Goal: Obtain resource: Obtain resource

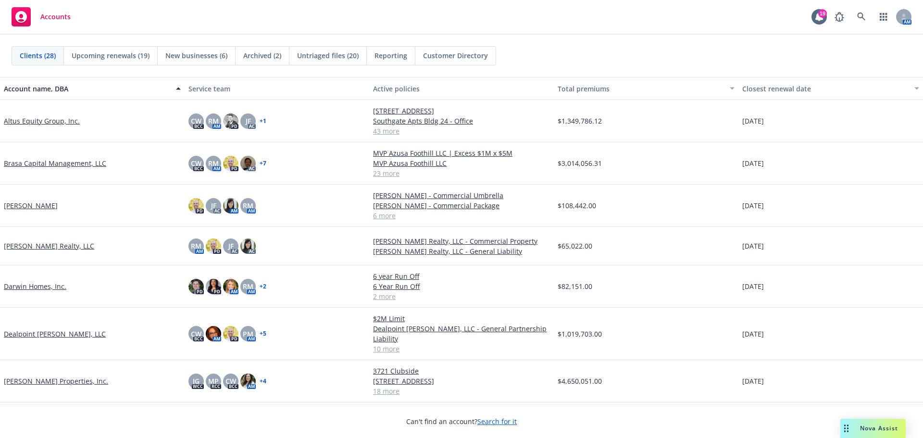
click at [63, 125] on link "Altus Equity Group, Inc." at bounding box center [42, 121] width 76 height 10
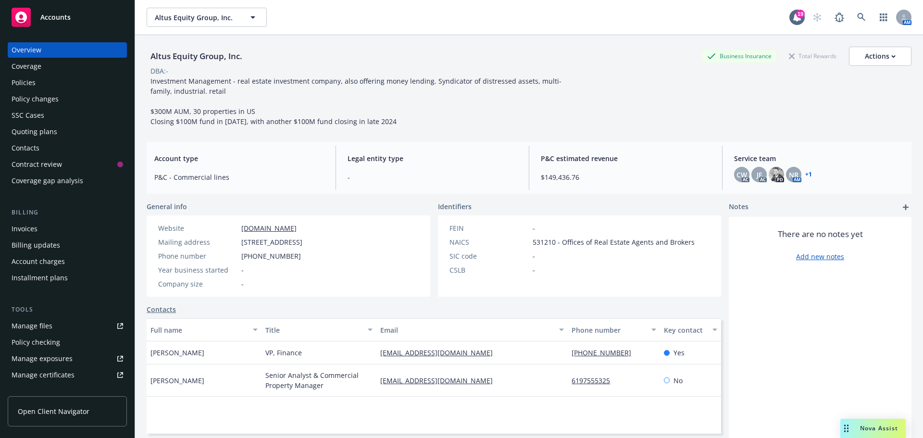
click at [25, 80] on div "Policies" at bounding box center [24, 82] width 24 height 15
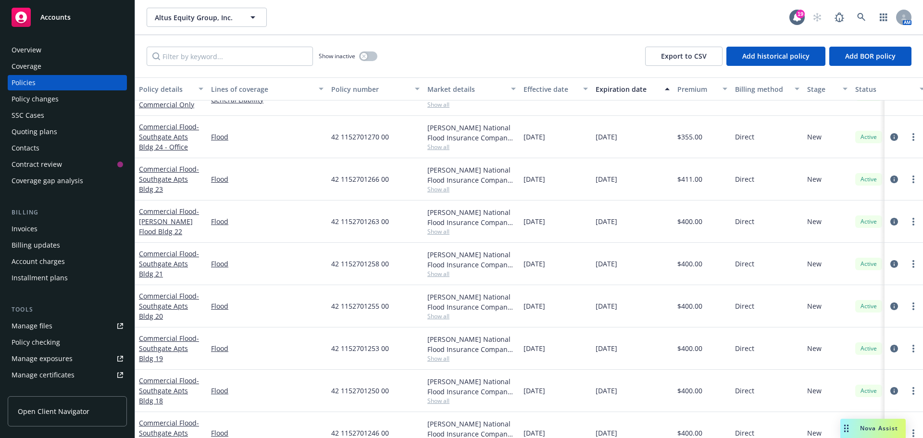
scroll to position [673, 0]
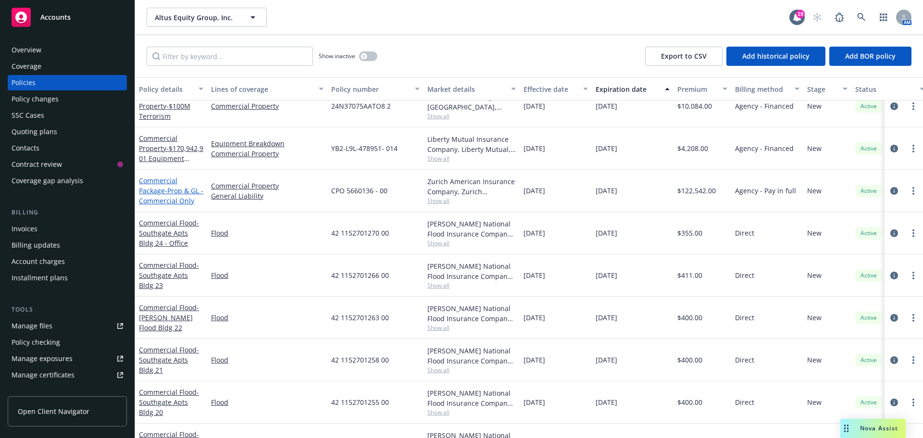
click at [168, 198] on span "- Prop & GL - Commercial Only" at bounding box center [171, 195] width 64 height 19
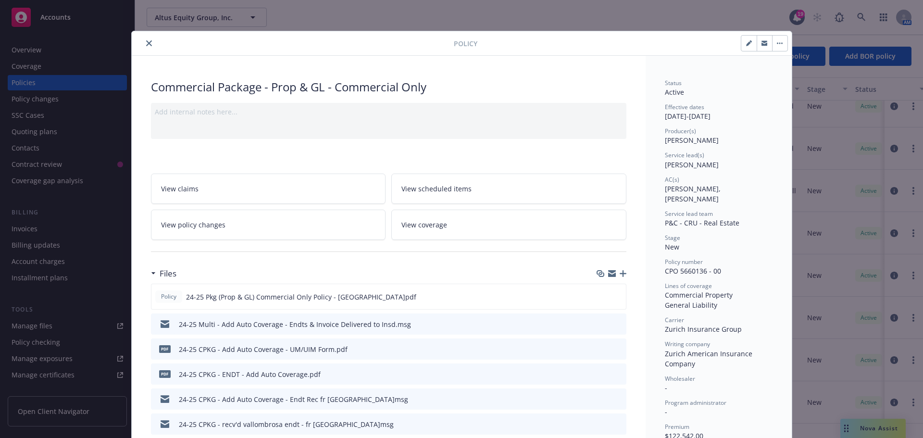
click at [279, 221] on link "View policy changes" at bounding box center [268, 225] width 235 height 30
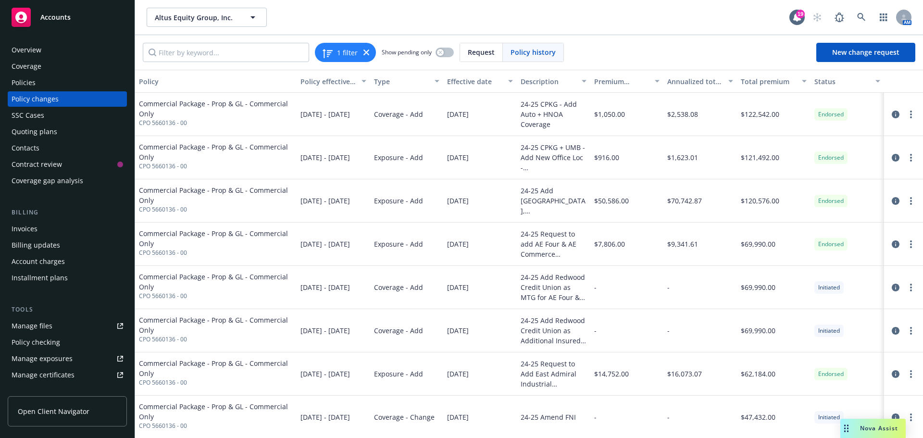
click at [29, 83] on div "Policies" at bounding box center [24, 82] width 24 height 15
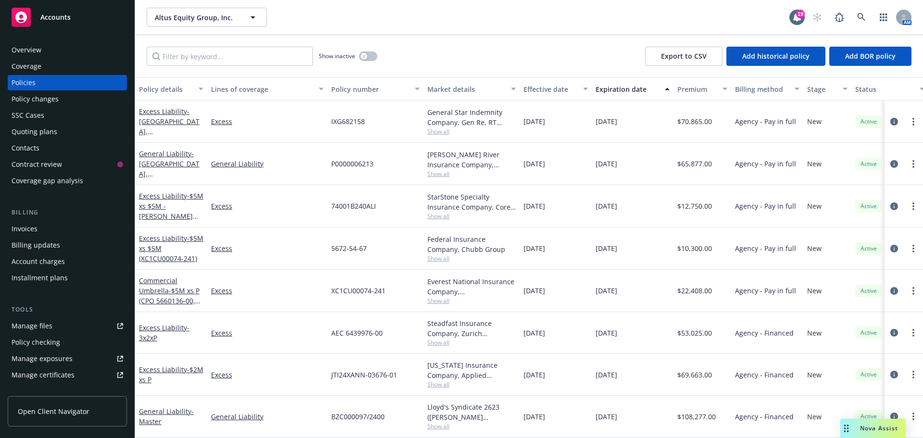
click at [44, 97] on div "Policy changes" at bounding box center [35, 98] width 47 height 15
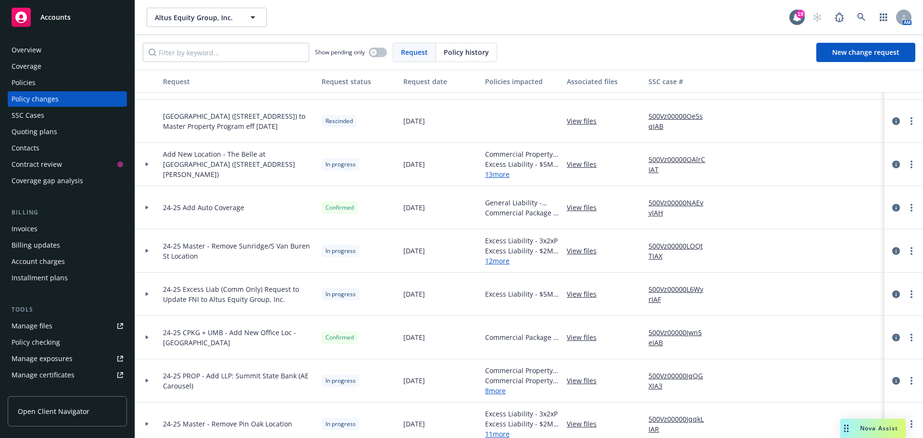
scroll to position [144, 0]
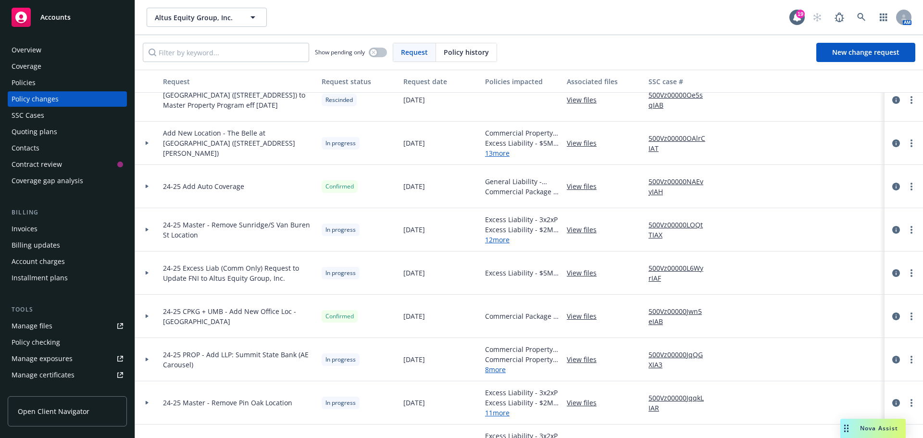
click at [585, 186] on link "View files" at bounding box center [585, 186] width 37 height 10
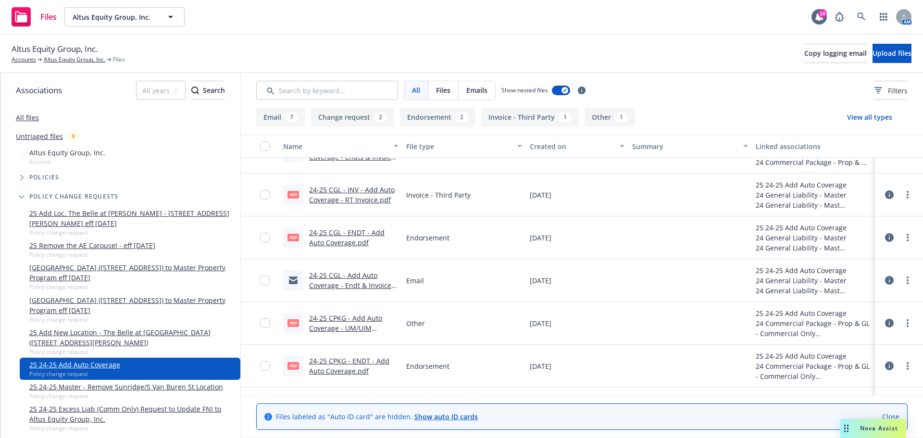
scroll to position [48, 0]
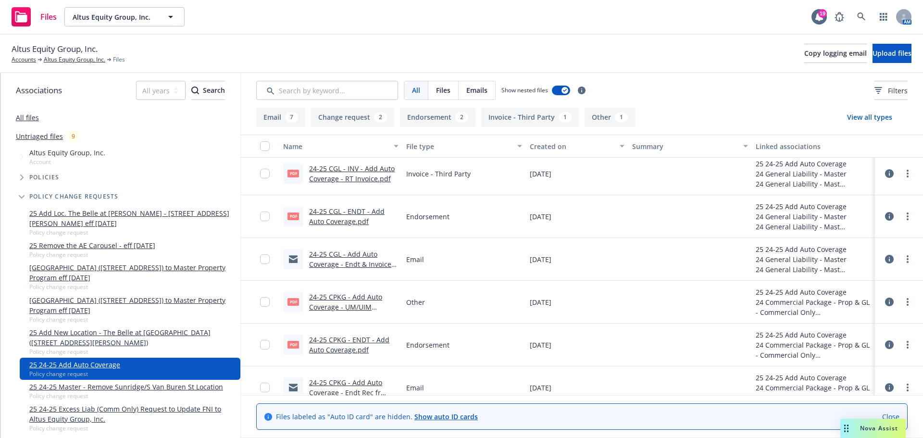
click at [350, 342] on link "24-25 CPKG - ENDT - Add Auto Coverage.pdf" at bounding box center [349, 344] width 80 height 19
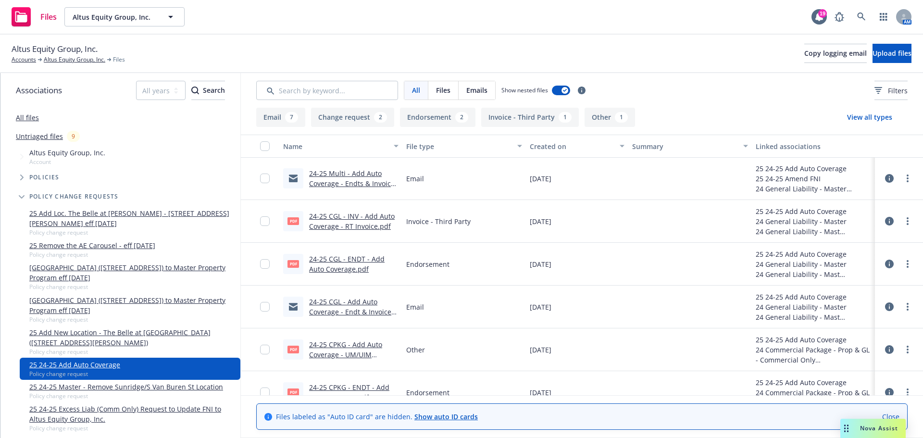
scroll to position [0, 0]
click at [337, 262] on link "24-25 CGL - ENDT - Add Auto Coverage.pdf" at bounding box center [346, 264] width 75 height 19
click at [50, 179] on span "Policies" at bounding box center [44, 177] width 30 height 6
click at [20, 177] on icon "Tree Example" at bounding box center [22, 177] width 4 height 6
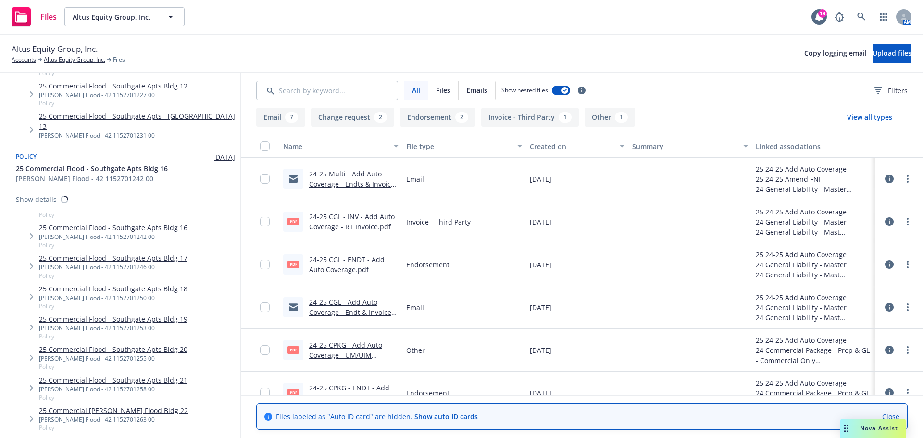
scroll to position [865, 0]
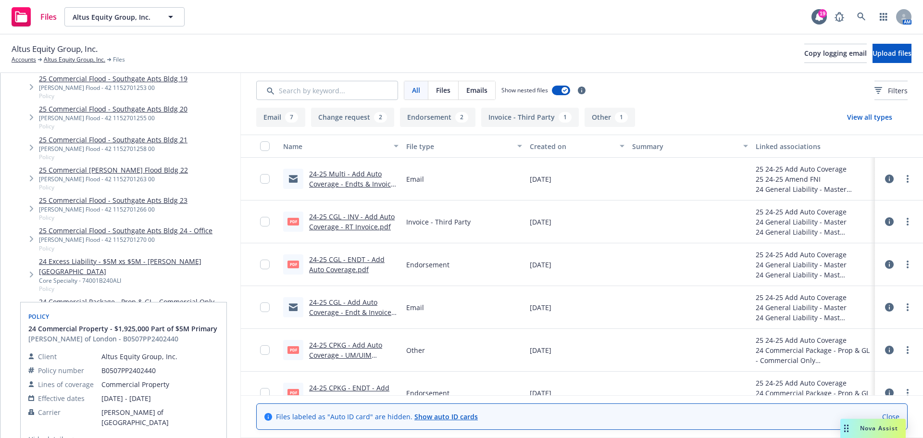
click at [155, 323] on span "24 Commercial Property - $1,925,000 Part of $5M Primary" at bounding box center [122, 328] width 189 height 10
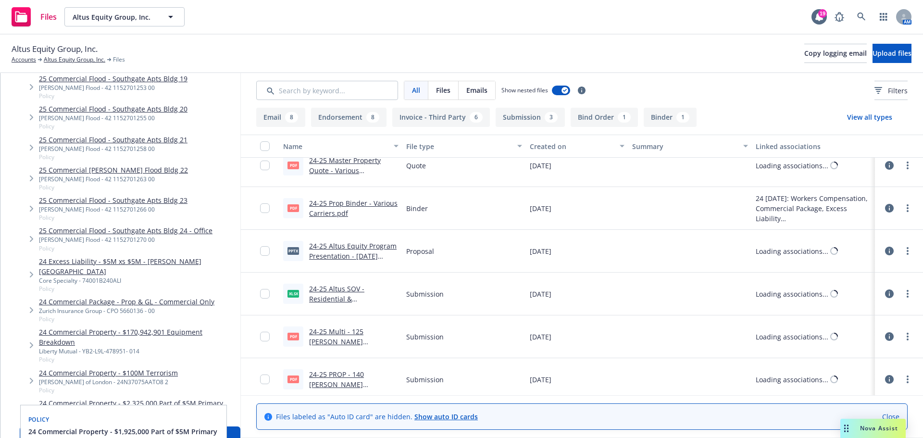
scroll to position [981, 0]
